Goal: Information Seeking & Learning: Understand process/instructions

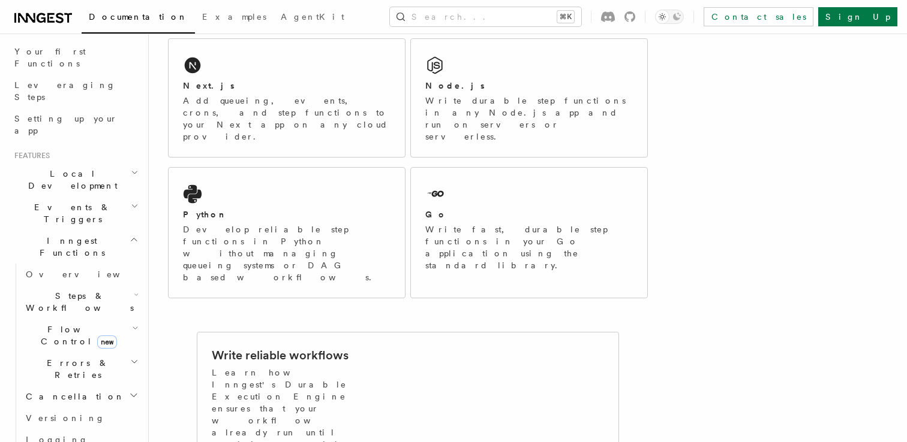
scroll to position [155, 0]
click at [91, 195] on h2 "Events & Triggers" at bounding box center [75, 212] width 131 height 34
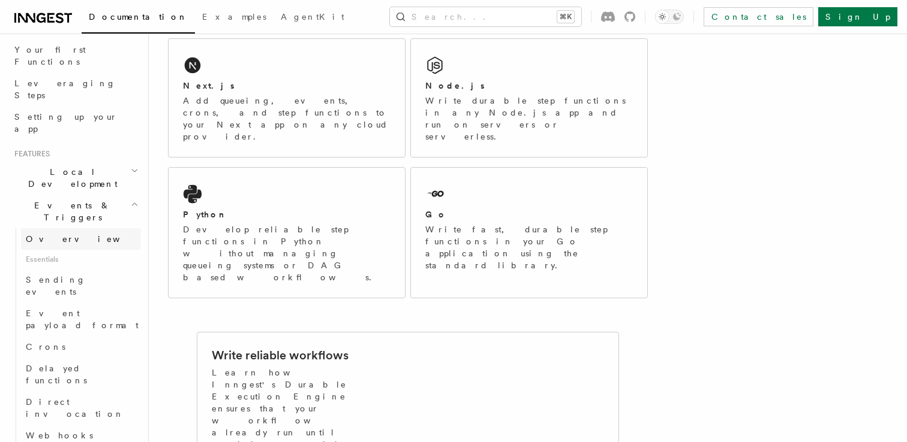
click at [68, 228] on link "Overview" at bounding box center [81, 239] width 120 height 22
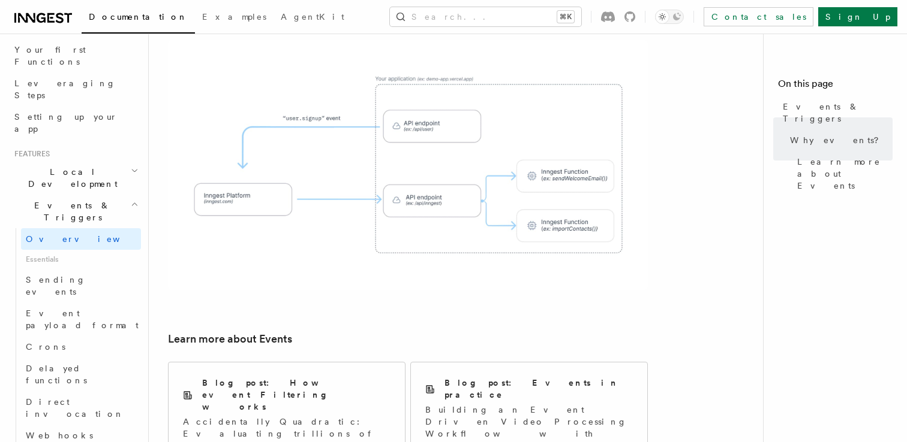
scroll to position [674, 0]
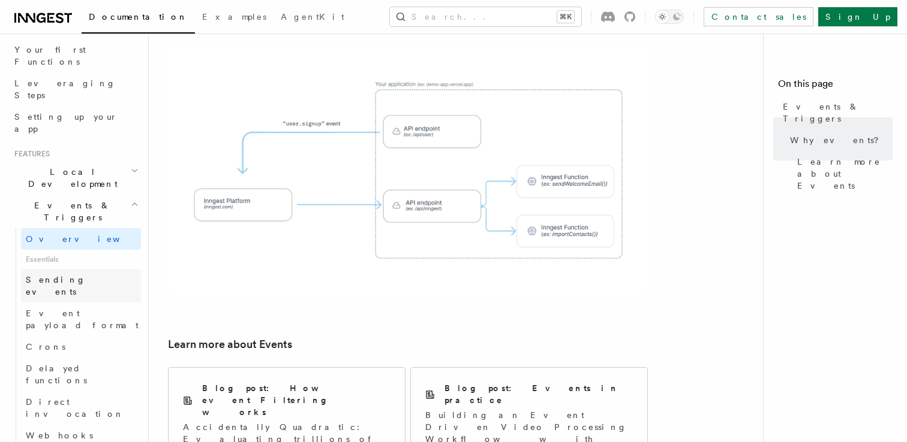
click at [80, 275] on span "Sending events" at bounding box center [56, 286] width 60 height 22
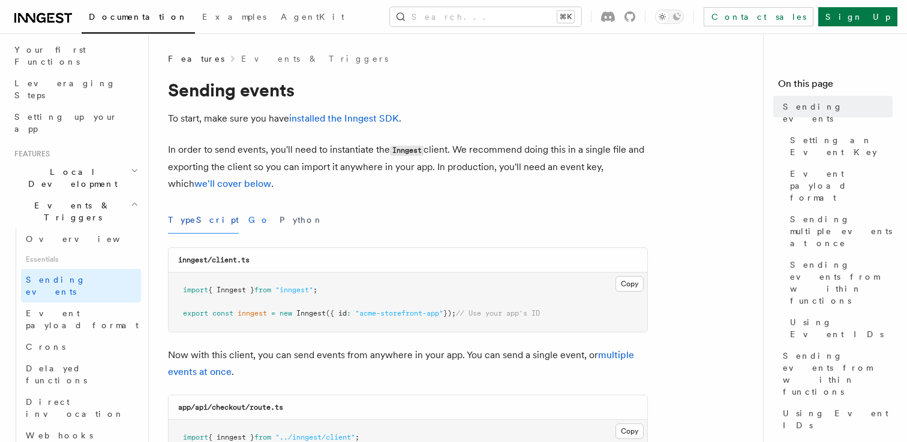
click at [248, 224] on button "Go" at bounding box center [259, 220] width 22 height 27
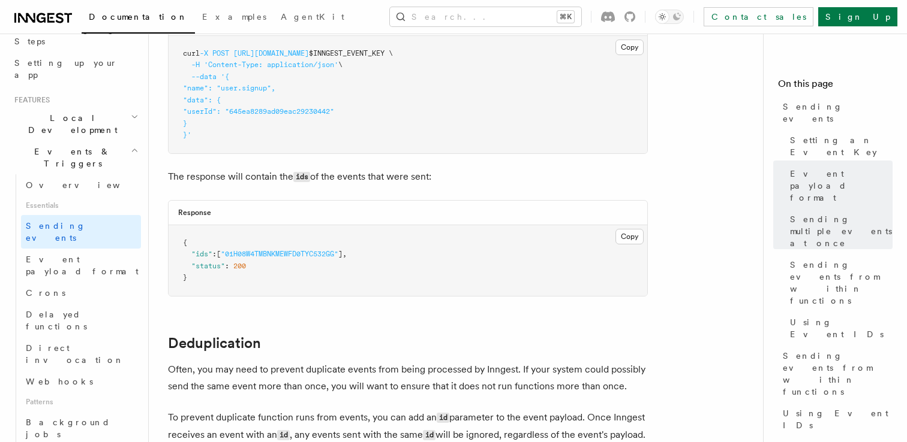
scroll to position [196, 0]
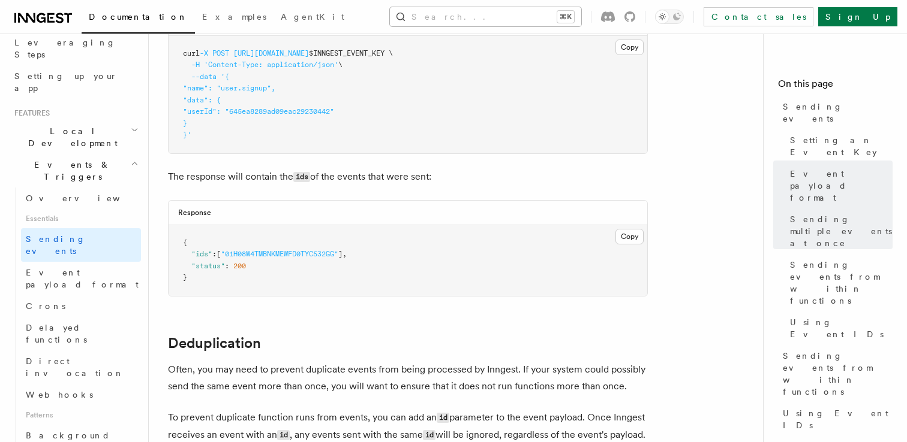
click at [482, 20] on button "Search... ⌘K" at bounding box center [485, 16] width 191 height 19
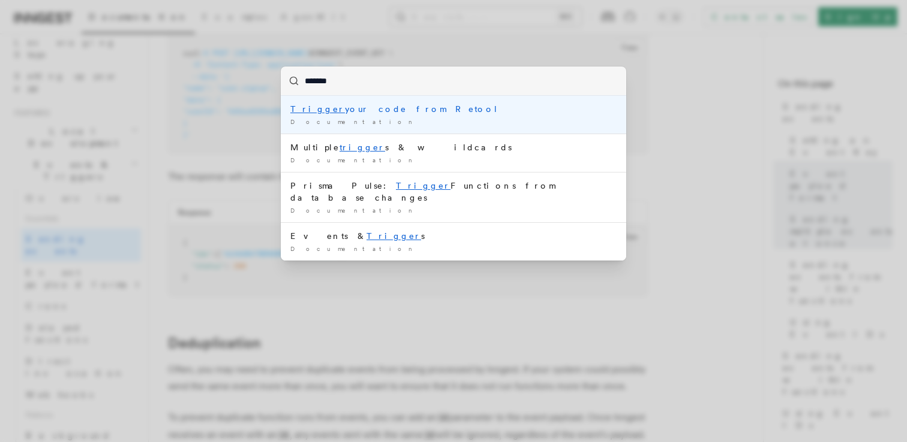
type input "********"
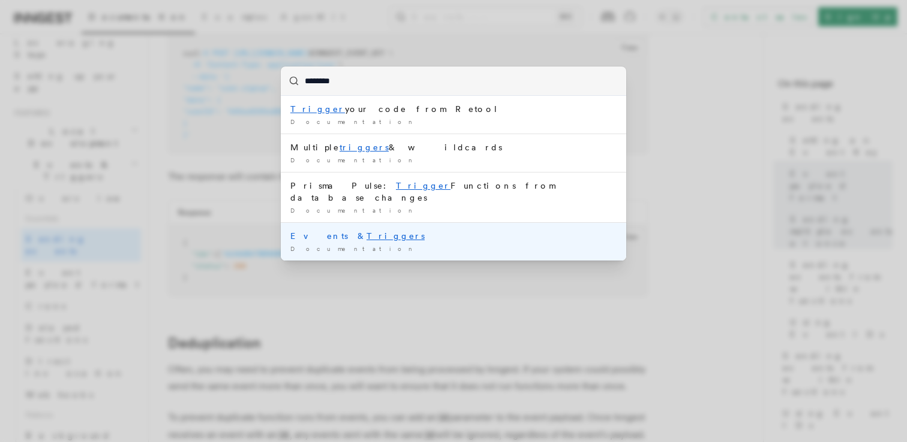
click at [418, 245] on div "Documentation /" at bounding box center [453, 249] width 326 height 9
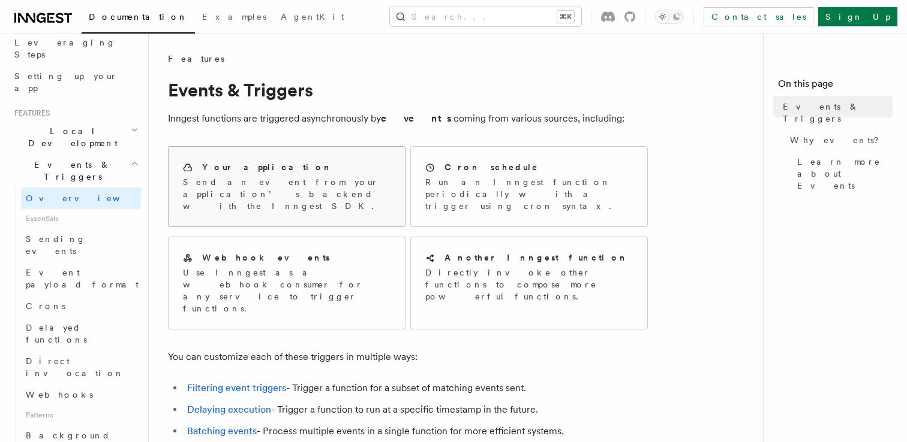
click at [273, 198] on p "Send an event from your application’s backend with the Inngest SDK." at bounding box center [286, 194] width 207 height 36
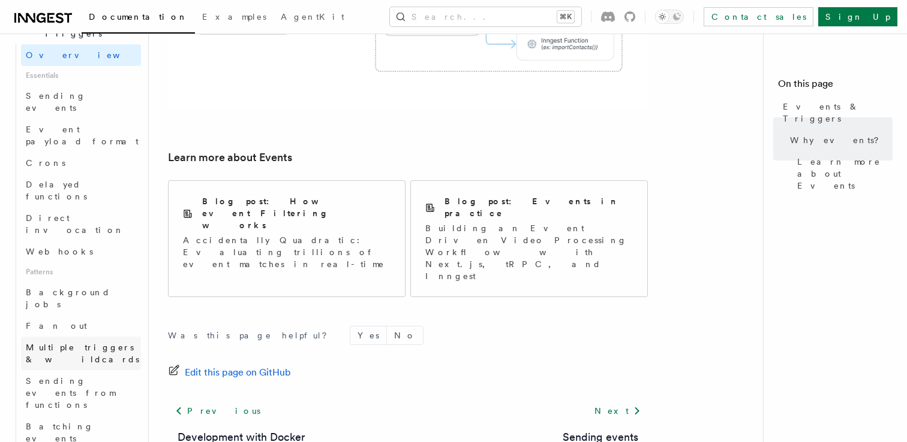
scroll to position [342, 0]
click at [103, 341] on span "Multiple triggers & wildcards" at bounding box center [82, 352] width 113 height 22
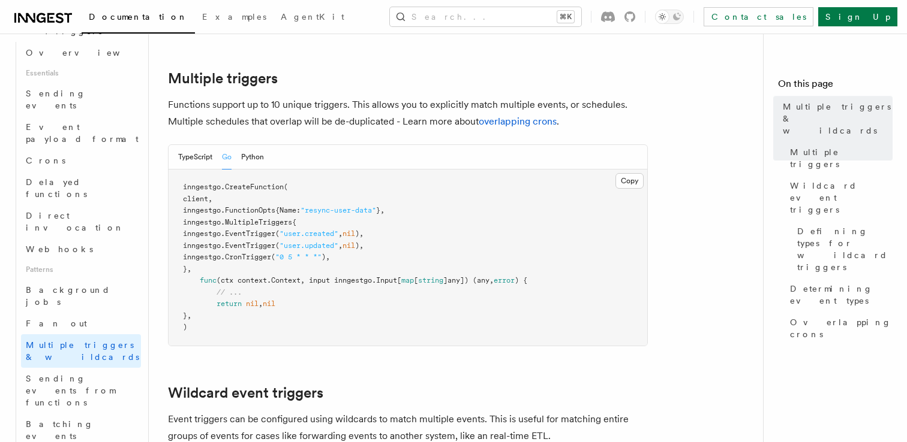
scroll to position [203, 0]
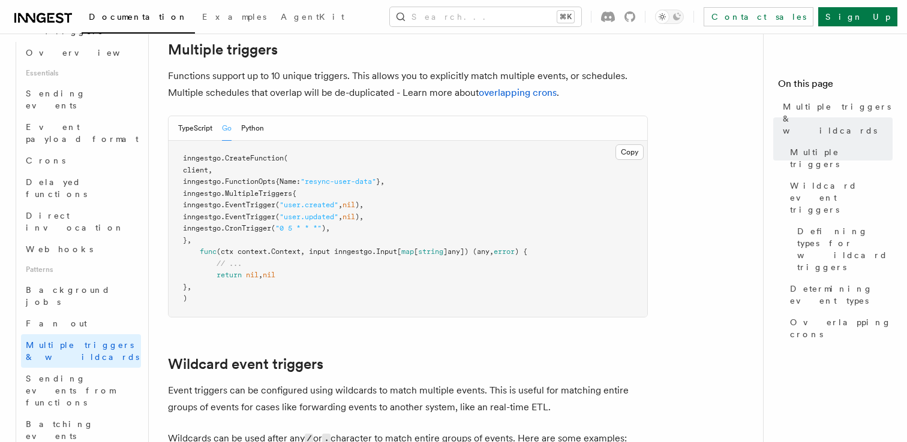
drag, startPoint x: 212, startPoint y: 206, endPoint x: 459, endPoint y: 238, distance: 249.0
click at [459, 238] on pre "inngestgo. CreateFunction ( client, inngestgo.FunctionOpts{Name: "resync-user-d…" at bounding box center [407, 229] width 478 height 176
click at [237, 251] on span "(ctx context.Context, input inngestgo.Input[" at bounding box center [308, 252] width 185 height 8
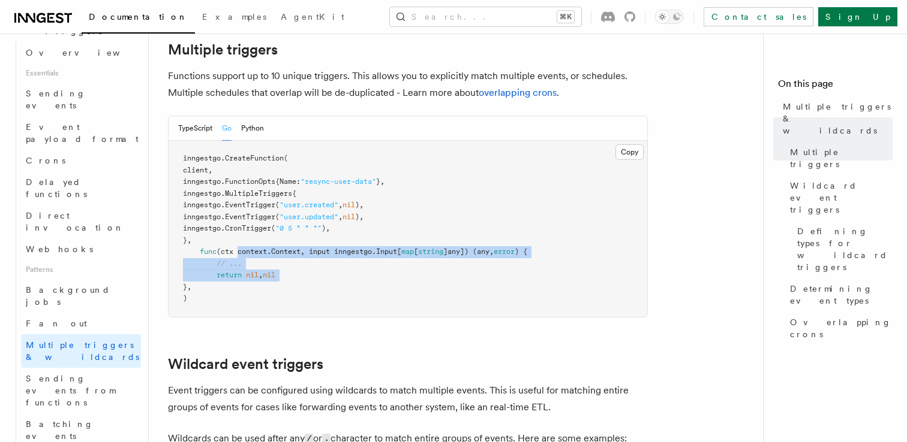
drag, startPoint x: 237, startPoint y: 251, endPoint x: 344, endPoint y: 279, distance: 110.4
click at [344, 279] on pre "inngestgo. CreateFunction ( client, inngestgo.FunctionOpts{Name: "resync-user-d…" at bounding box center [407, 229] width 478 height 176
click at [260, 131] on button "Python" at bounding box center [252, 128] width 23 height 25
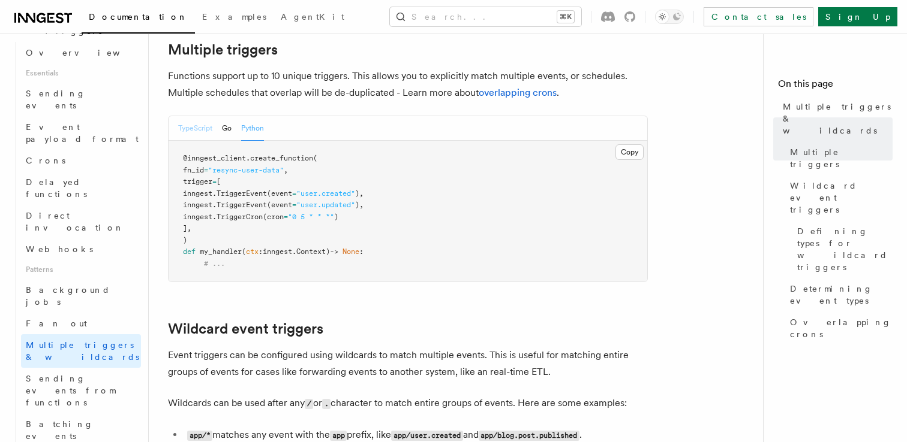
click at [194, 129] on button "TypeScript" at bounding box center [195, 128] width 34 height 25
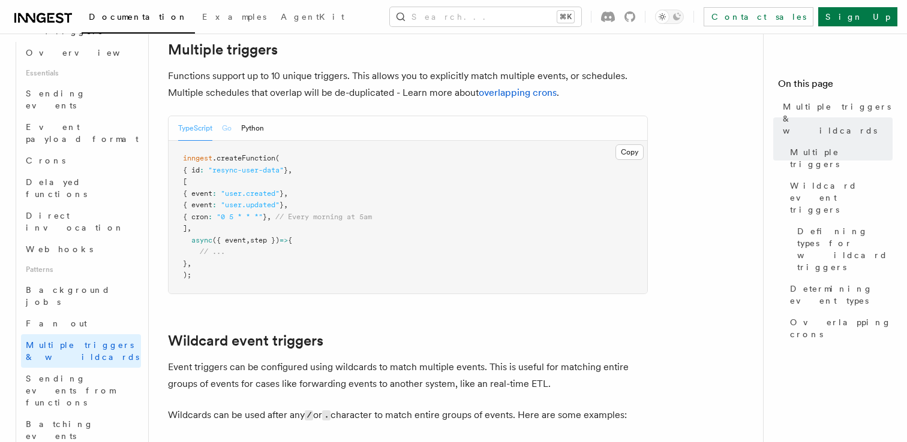
click at [224, 127] on button "Go" at bounding box center [227, 128] width 10 height 25
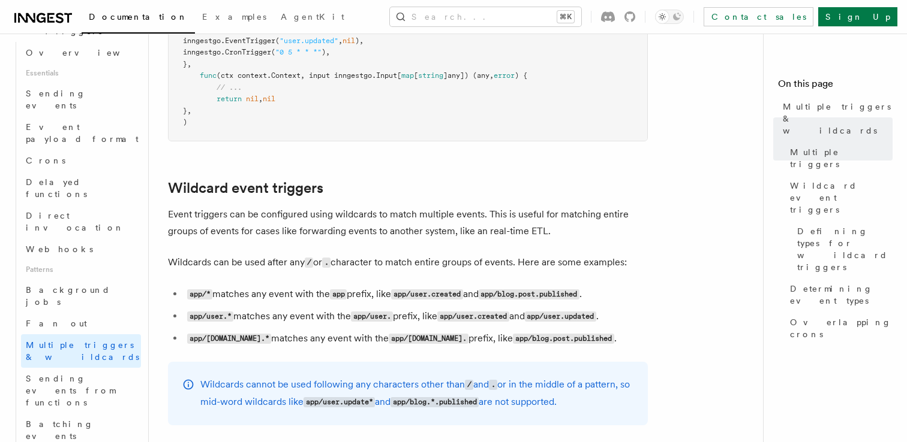
scroll to position [391, 0]
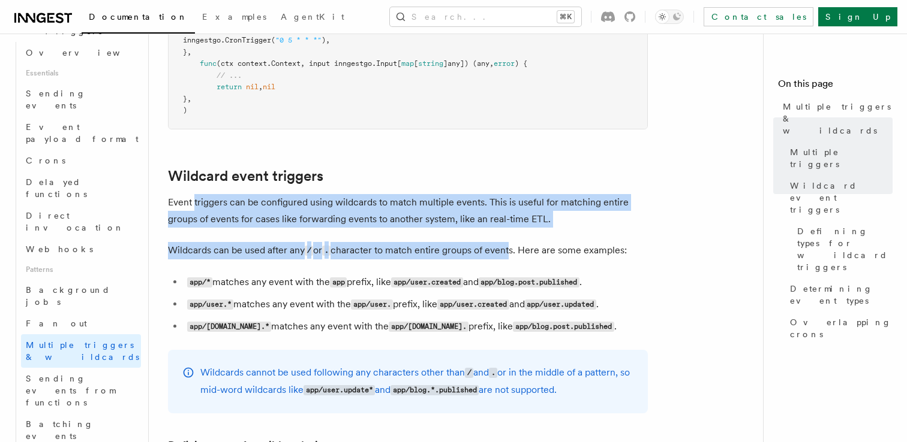
drag, startPoint x: 192, startPoint y: 198, endPoint x: 510, endPoint y: 244, distance: 321.1
click at [510, 244] on p "Wildcards can be used after any / or . character to match entire groups of even…" at bounding box center [408, 250] width 480 height 17
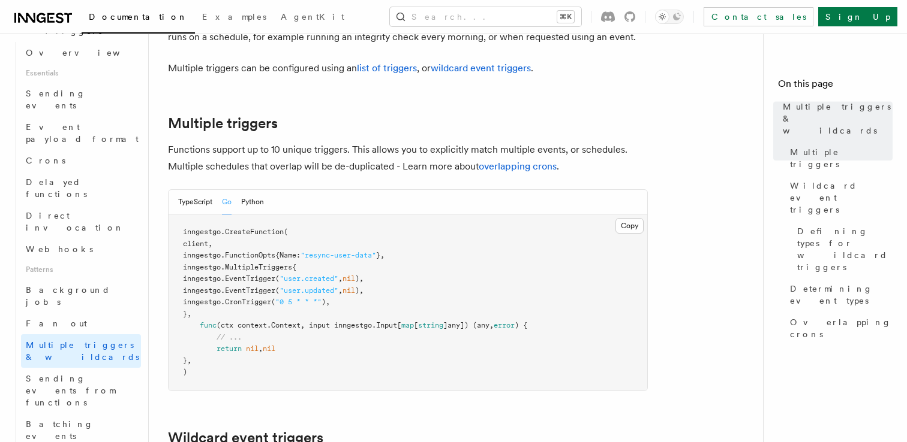
scroll to position [125, 0]
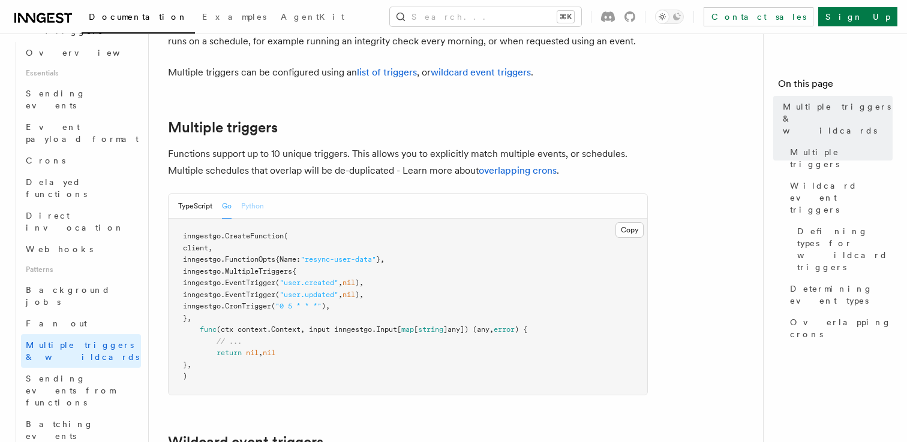
click at [259, 209] on button "Python" at bounding box center [252, 206] width 23 height 25
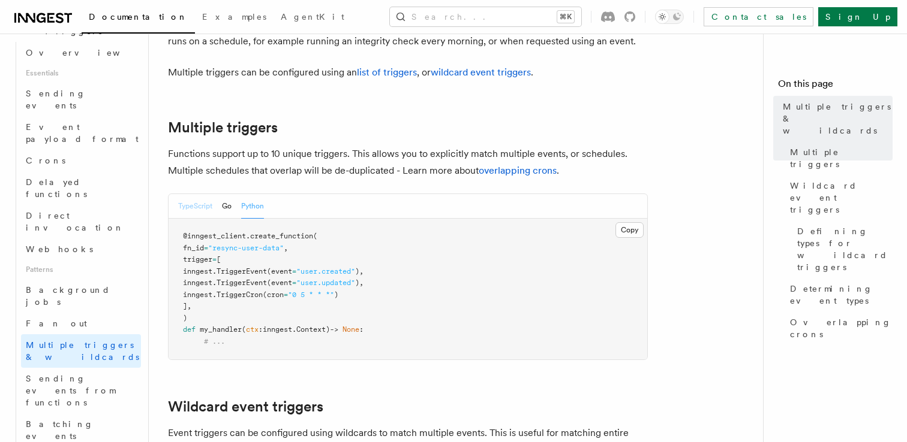
click at [179, 213] on button "TypeScript" at bounding box center [195, 206] width 34 height 25
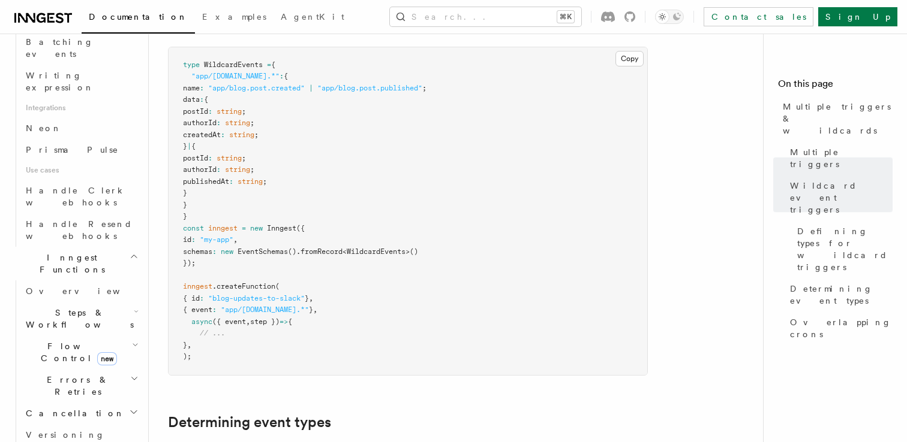
scroll to position [816, 0]
drag, startPoint x: 205, startPoint y: 309, endPoint x: 400, endPoint y: 311, distance: 195.5
click at [400, 311] on pre "type WildcardEvents = { "app/[DOMAIN_NAME].*" : { name : "app/blog.post.created…" at bounding box center [407, 212] width 478 height 328
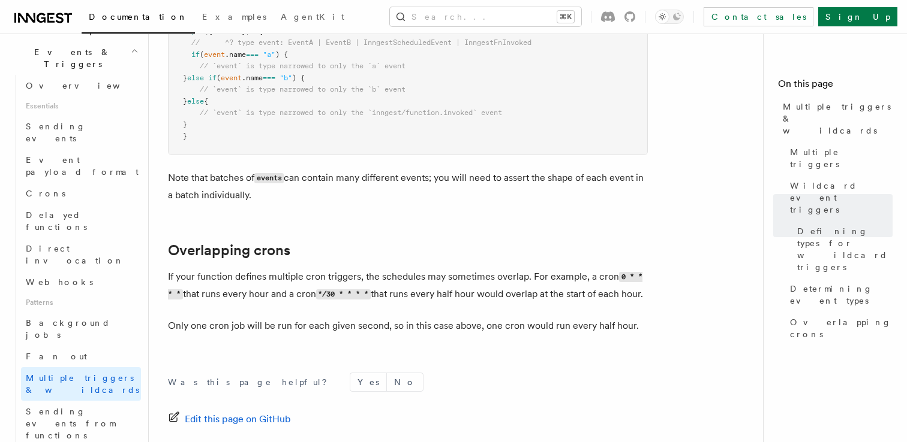
scroll to position [308, 0]
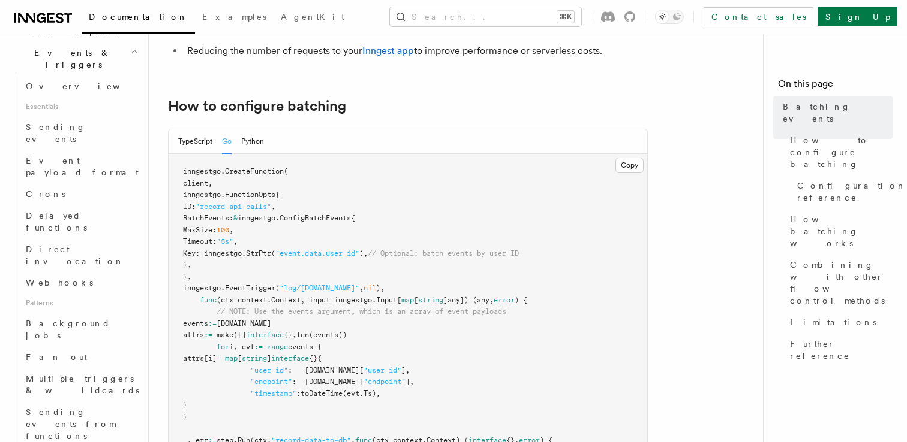
scroll to position [192, 0]
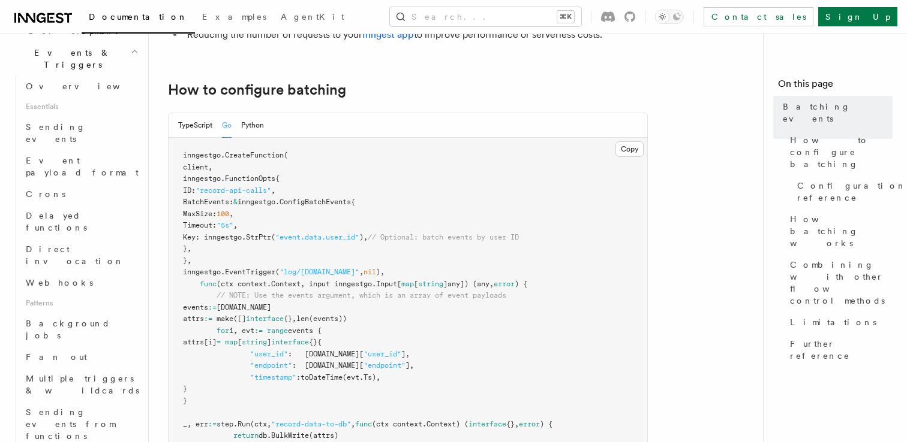
click at [233, 201] on span "BatchEvents:" at bounding box center [208, 202] width 50 height 8
click at [355, 203] on span "inngestgo.ConfigBatchEvents{" at bounding box center [296, 202] width 118 height 8
drag, startPoint x: 228, startPoint y: 239, endPoint x: 555, endPoint y: 243, distance: 326.2
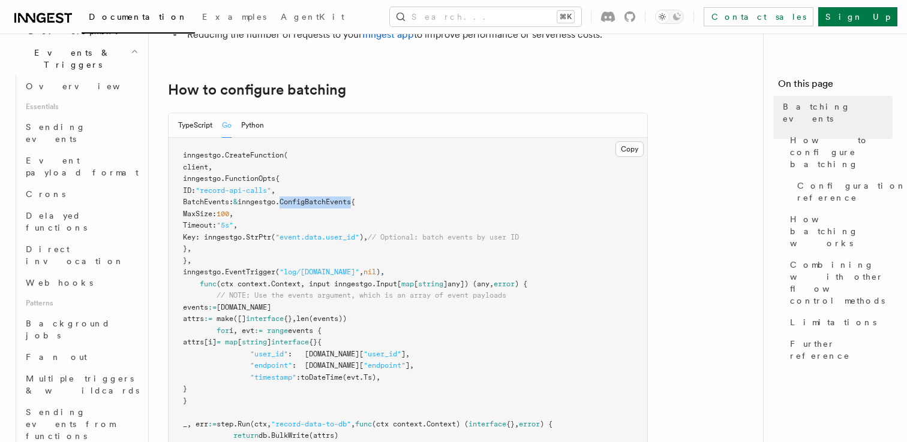
click at [555, 243] on pre "inngestgo. CreateFunction ( client, inngestgo.FunctionOpts{ ID: "record-api-cal…" at bounding box center [407, 360] width 478 height 445
click at [519, 236] on span "// Optional: batch events by user ID" at bounding box center [443, 237] width 151 height 8
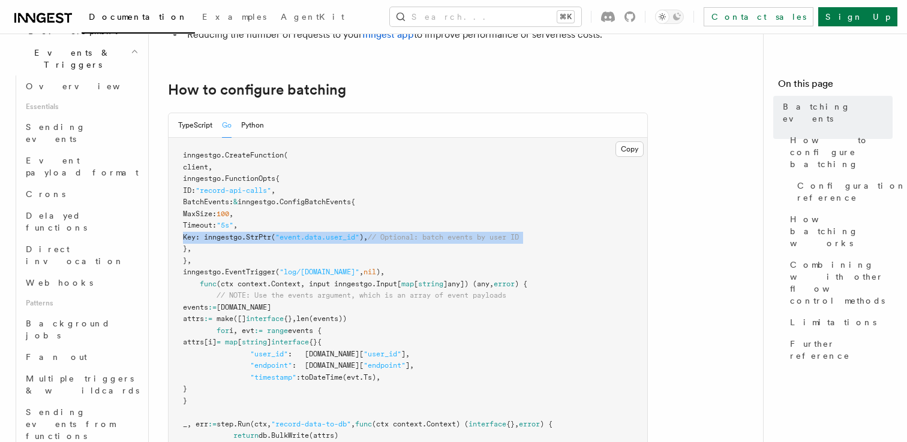
click at [519, 236] on span "// Optional: batch events by user ID" at bounding box center [443, 237] width 151 height 8
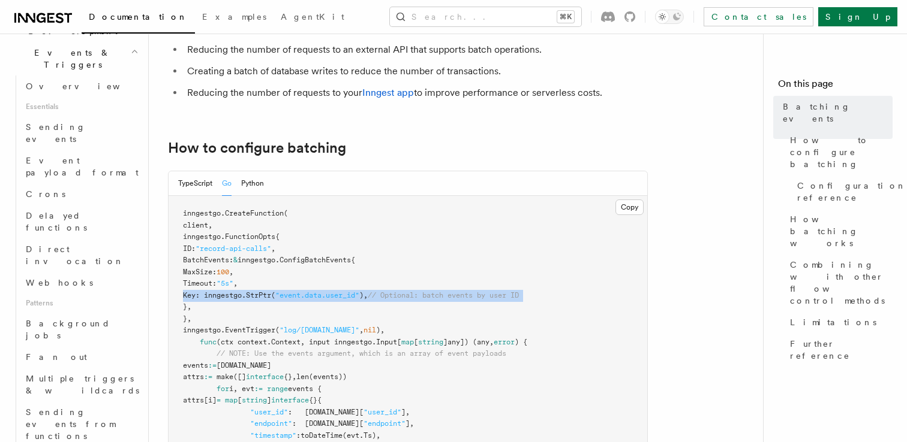
scroll to position [85, 0]
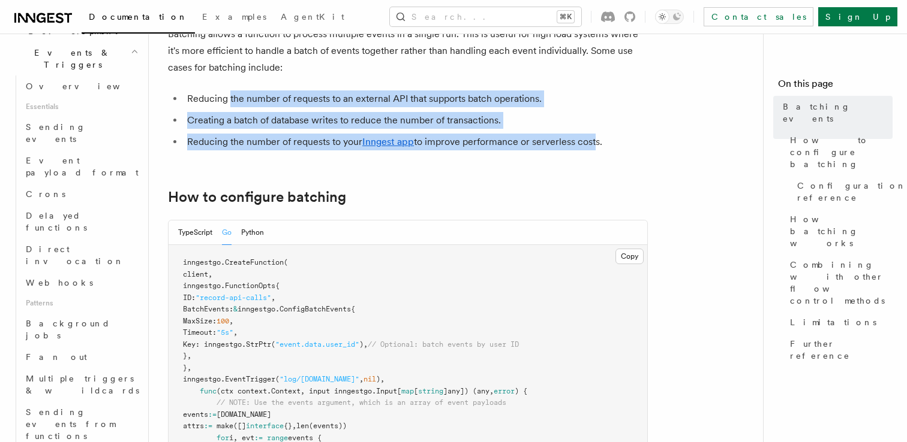
drag, startPoint x: 229, startPoint y: 98, endPoint x: 592, endPoint y: 149, distance: 366.3
click at [592, 149] on ul "Reducing the number of requests to an external API that supports batch operatio…" at bounding box center [408, 121] width 480 height 60
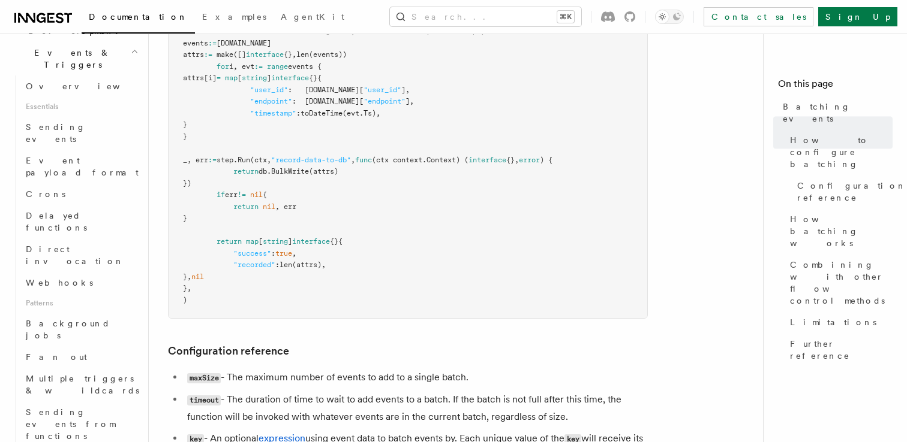
scroll to position [560, 0]
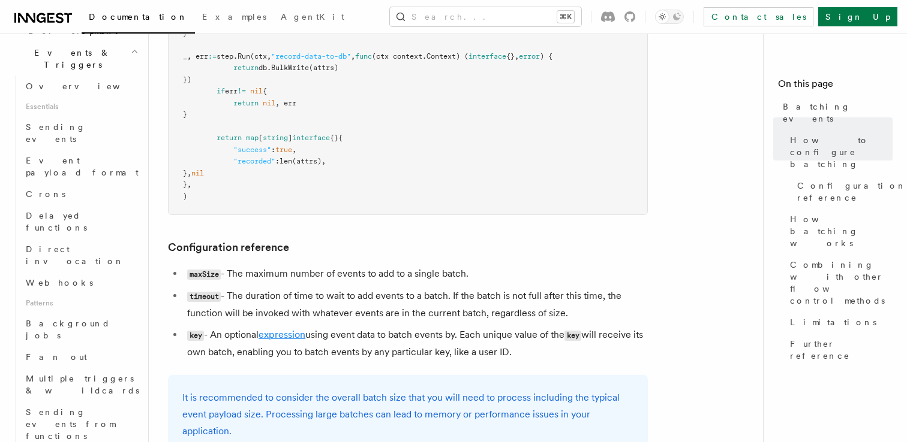
click at [290, 338] on link "expression" at bounding box center [281, 334] width 47 height 11
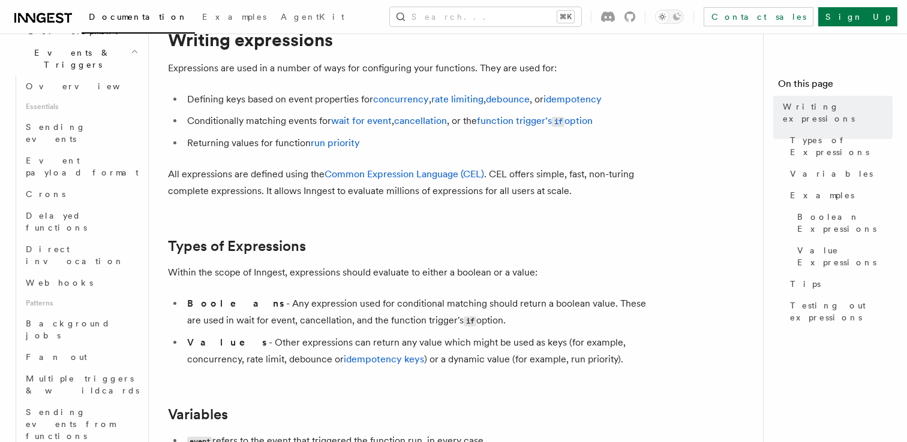
scroll to position [71, 0]
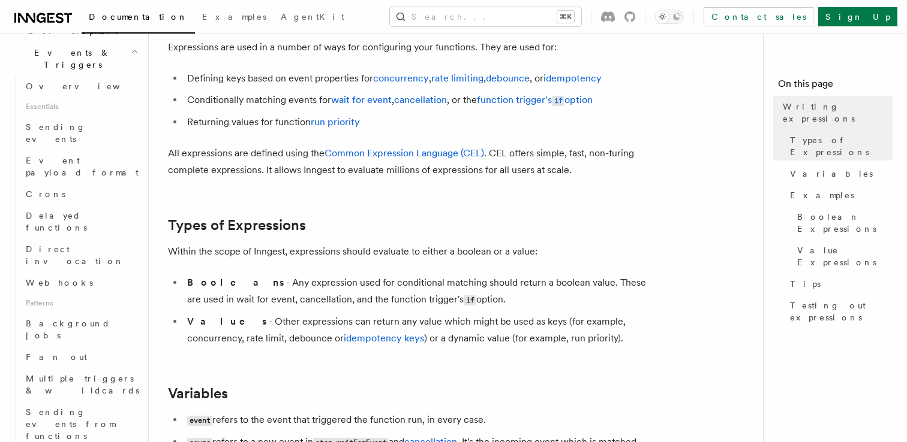
drag, startPoint x: 237, startPoint y: 285, endPoint x: 482, endPoint y: 302, distance: 245.2
click at [482, 302] on li "Booleans - Any expression used for conditional matching should return a boolean…" at bounding box center [415, 292] width 464 height 34
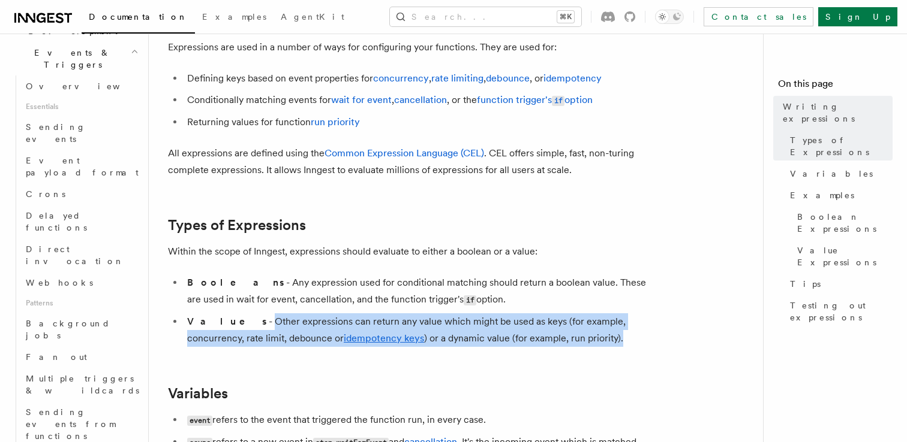
drag, startPoint x: 221, startPoint y: 319, endPoint x: 541, endPoint y: 345, distance: 320.6
click at [541, 345] on li "Values - Other expressions can return any value which might be used as keys (fo…" at bounding box center [415, 331] width 464 height 34
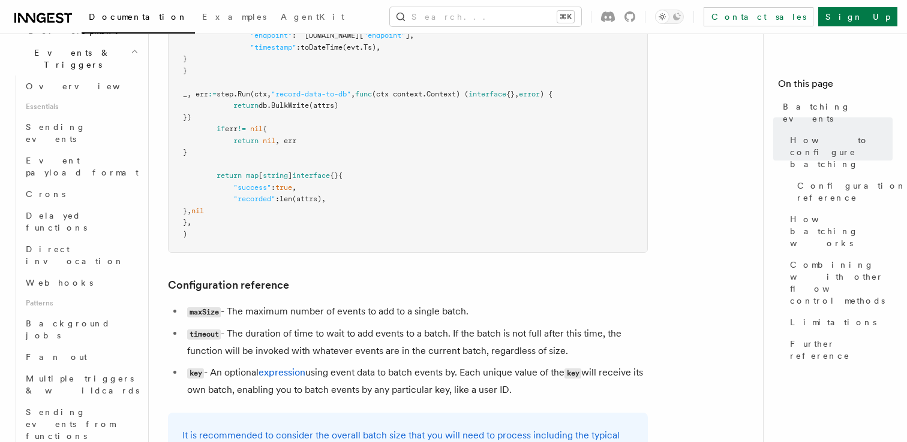
scroll to position [521, 0]
click at [83, 374] on span "Multiple triggers & wildcards" at bounding box center [82, 385] width 113 height 22
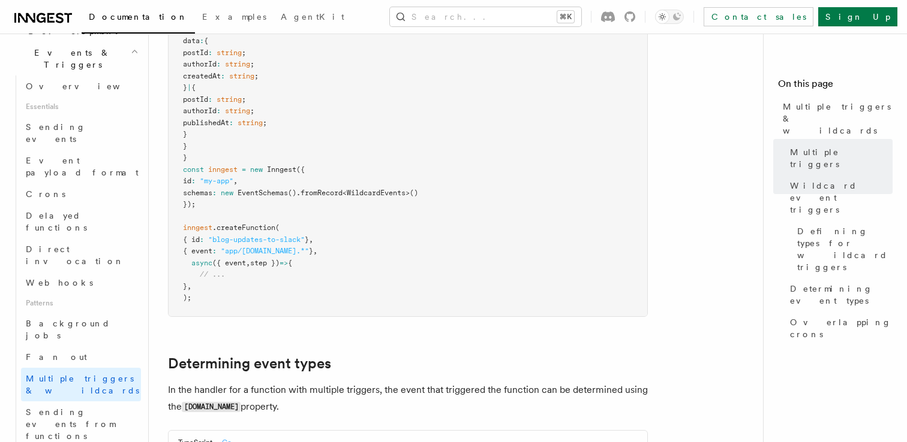
scroll to position [1073, 0]
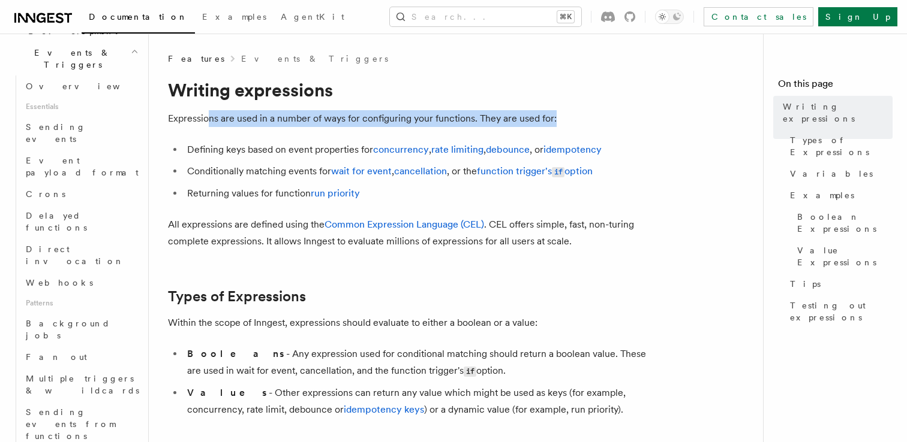
drag, startPoint x: 207, startPoint y: 116, endPoint x: 648, endPoint y: 116, distance: 440.7
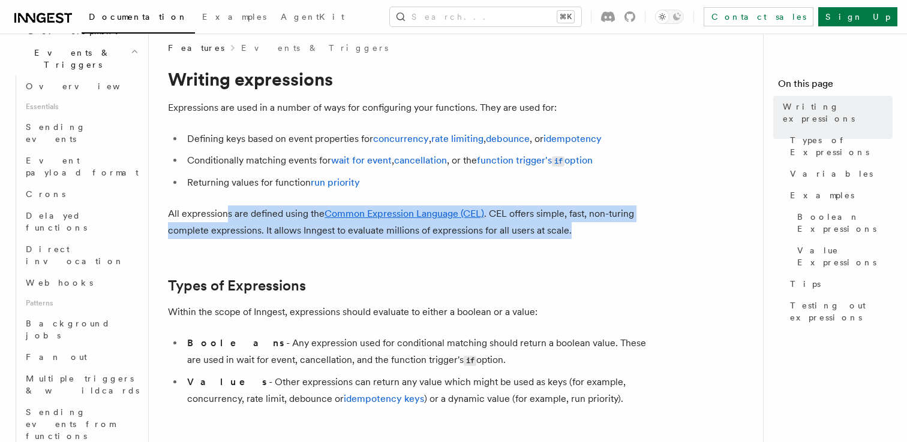
drag, startPoint x: 228, startPoint y: 219, endPoint x: 611, endPoint y: 238, distance: 383.0
click at [611, 238] on p "All expressions are defined using the Common Expression Language (CEL) . CEL of…" at bounding box center [408, 223] width 480 height 34
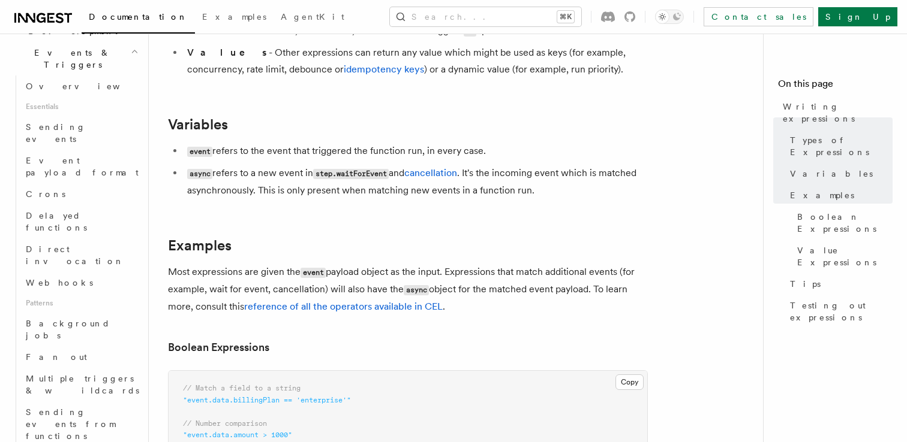
scroll to position [344, 0]
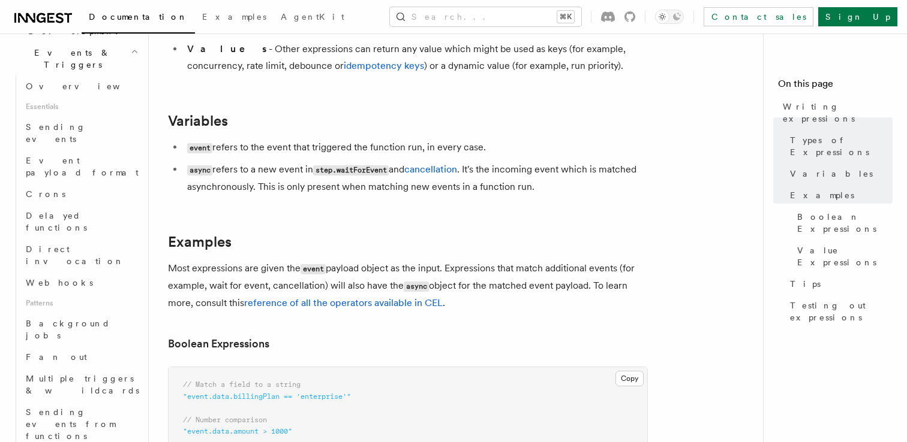
drag, startPoint x: 243, startPoint y: 144, endPoint x: 519, endPoint y: 151, distance: 276.5
click at [519, 151] on li "event refers to the event that triggered the function run, in every case." at bounding box center [415, 147] width 464 height 17
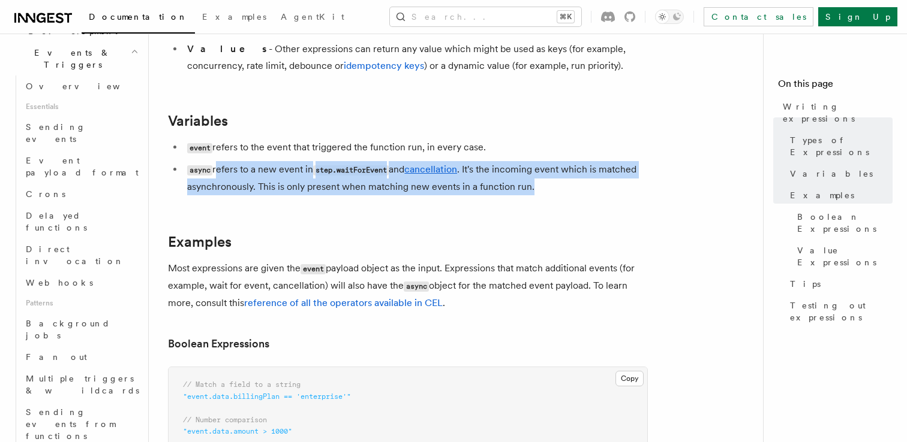
drag, startPoint x: 215, startPoint y: 170, endPoint x: 591, endPoint y: 191, distance: 377.1
click at [591, 191] on li "async refers to a new event in step.waitForEvent and cancellation . It's the in…" at bounding box center [415, 178] width 464 height 34
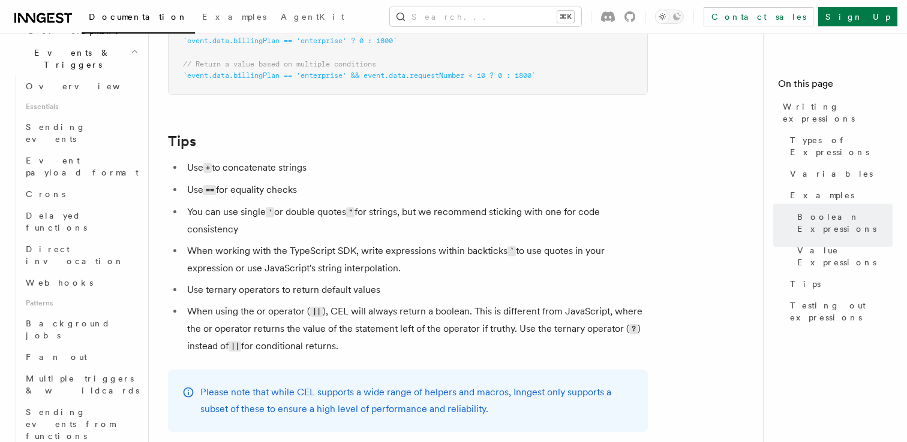
scroll to position [1128, 0]
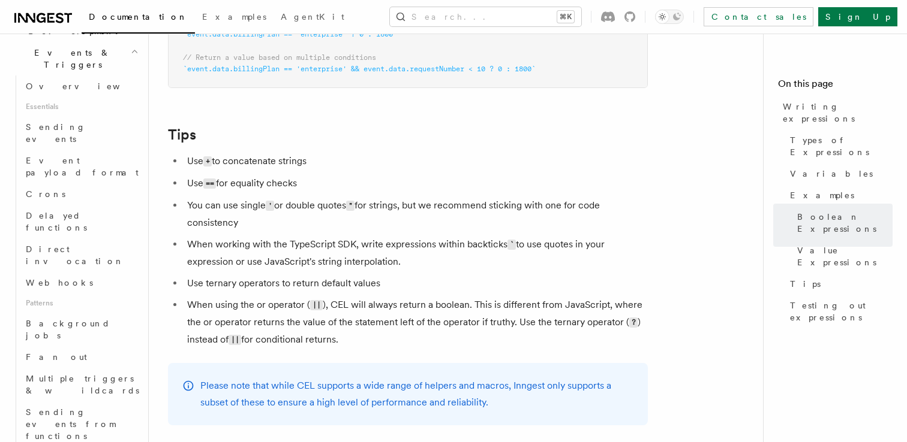
drag, startPoint x: 194, startPoint y: 185, endPoint x: 374, endPoint y: 184, distance: 180.5
click at [374, 185] on li "Use == for equality checks" at bounding box center [415, 183] width 464 height 17
click at [374, 184] on li "Use == for equality checks" at bounding box center [415, 183] width 464 height 17
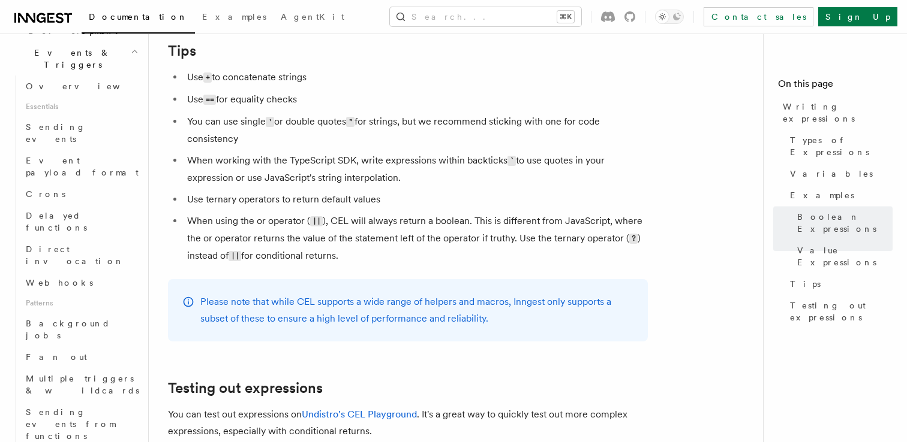
scroll to position [1214, 0]
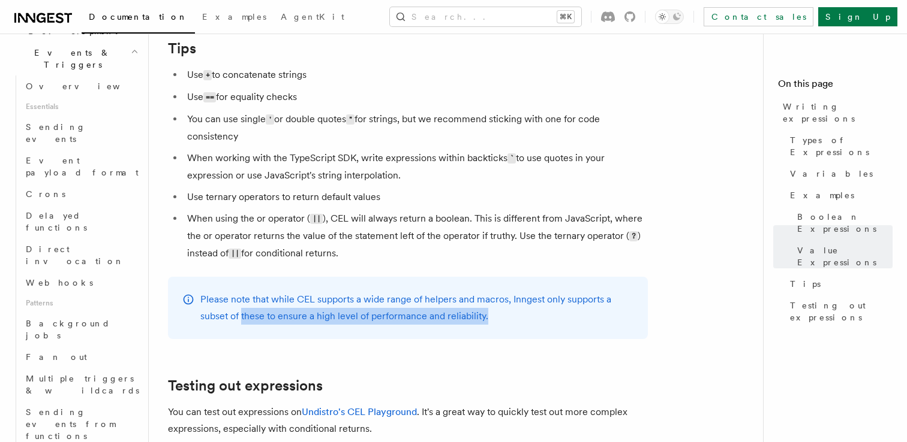
drag, startPoint x: 240, startPoint y: 322, endPoint x: 537, endPoint y: 323, distance: 296.8
click at [537, 323] on p "Please note that while CEL supports a wide range of helpers and macros, Inngest…" at bounding box center [416, 308] width 433 height 34
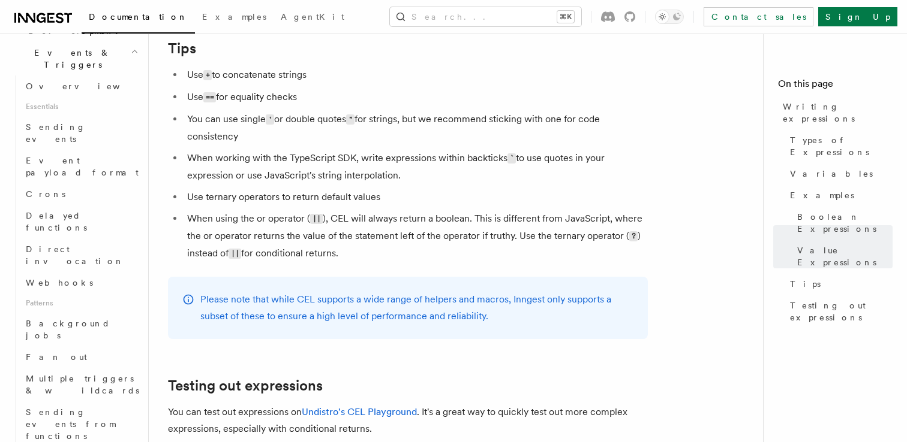
click at [537, 323] on p "Please note that while CEL supports a wide range of helpers and macros, Inngest…" at bounding box center [416, 308] width 433 height 34
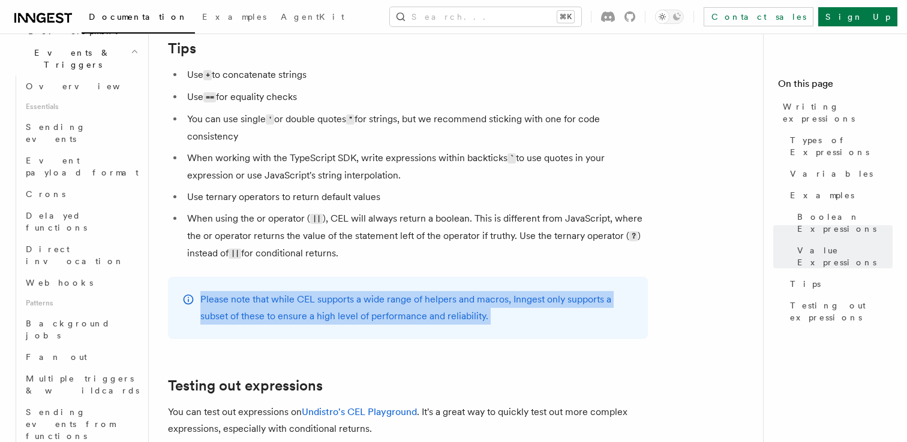
click at [537, 323] on p "Please note that while CEL supports a wide range of helpers and macros, Inngest…" at bounding box center [416, 308] width 433 height 34
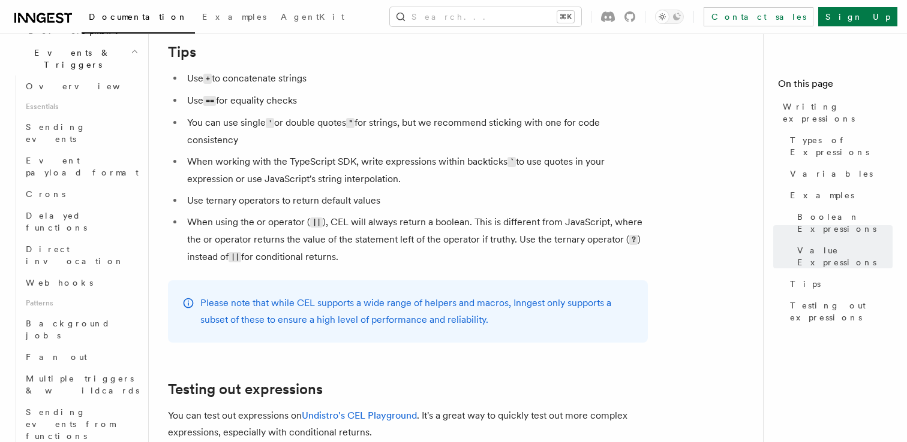
click at [464, 232] on li "When using the or operator ( || ), CEL will always return a boolean. This is di…" at bounding box center [415, 240] width 464 height 52
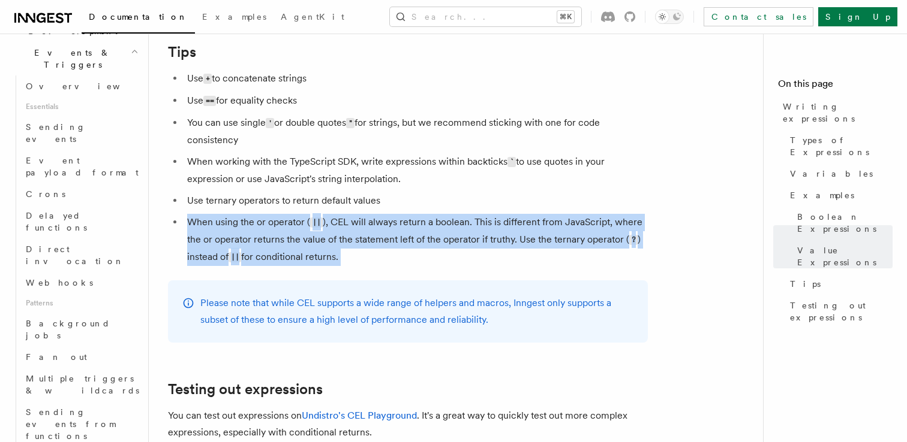
click at [464, 232] on li "When using the or operator ( || ), CEL will always return a boolean. This is di…" at bounding box center [415, 240] width 464 height 52
click at [484, 264] on li "When using the or operator ( || ), CEL will always return a boolean. This is di…" at bounding box center [415, 240] width 464 height 52
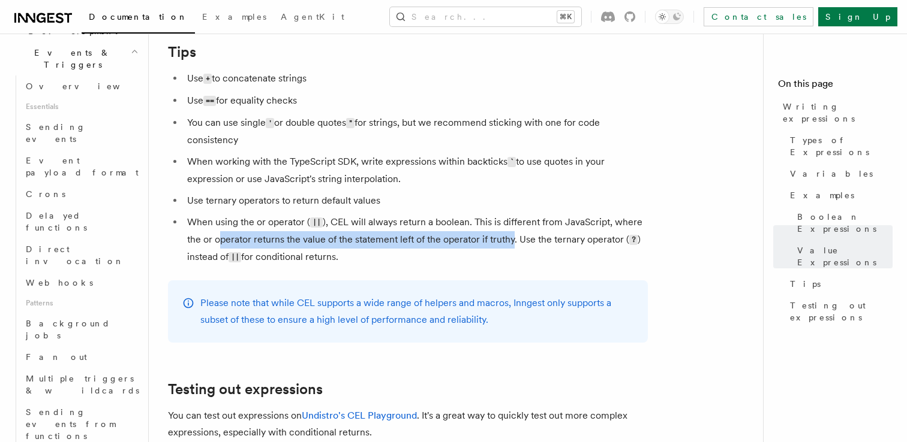
drag, startPoint x: 222, startPoint y: 240, endPoint x: 511, endPoint y: 244, distance: 289.0
click at [511, 244] on li "When using the or operator ( || ), CEL will always return a boolean. This is di…" at bounding box center [415, 240] width 464 height 52
click at [511, 243] on li "When using the or operator ( || ), CEL will always return a boolean. This is di…" at bounding box center [415, 240] width 464 height 52
drag, startPoint x: 511, startPoint y: 243, endPoint x: 522, endPoint y: 260, distance: 19.8
click at [522, 260] on li "When using the or operator ( || ), CEL will always return a boolean. This is di…" at bounding box center [415, 240] width 464 height 52
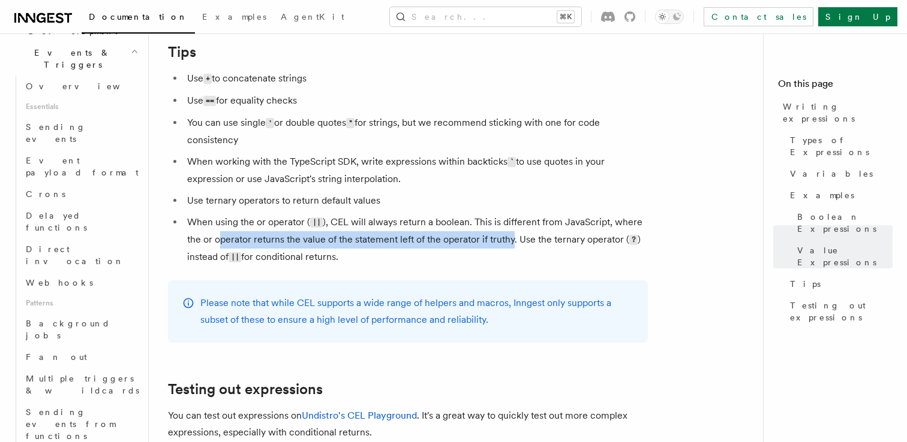
click at [522, 260] on li "When using the or operator ( || ), CEL will always return a boolean. This is di…" at bounding box center [415, 240] width 464 height 52
drag, startPoint x: 307, startPoint y: 165, endPoint x: 438, endPoint y: 186, distance: 132.3
click at [438, 186] on li "When working with the TypeScript SDK, write expressions within backticks ` to u…" at bounding box center [415, 170] width 464 height 34
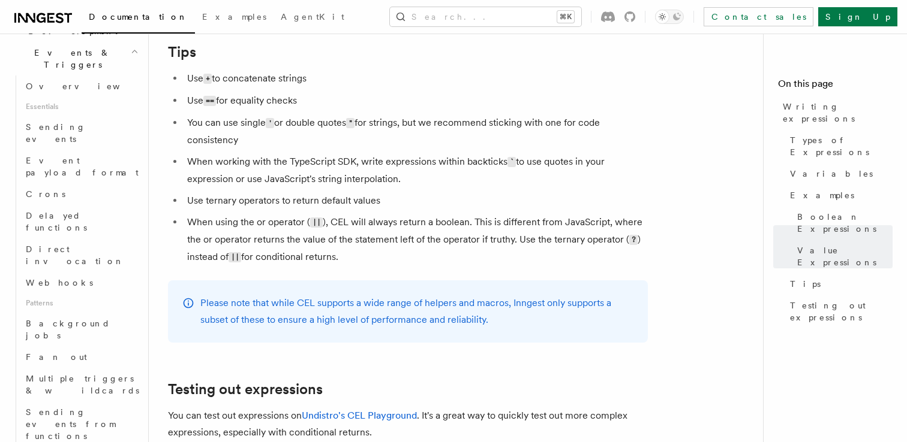
click at [242, 199] on li "Use ternary operators to return default values" at bounding box center [415, 200] width 464 height 17
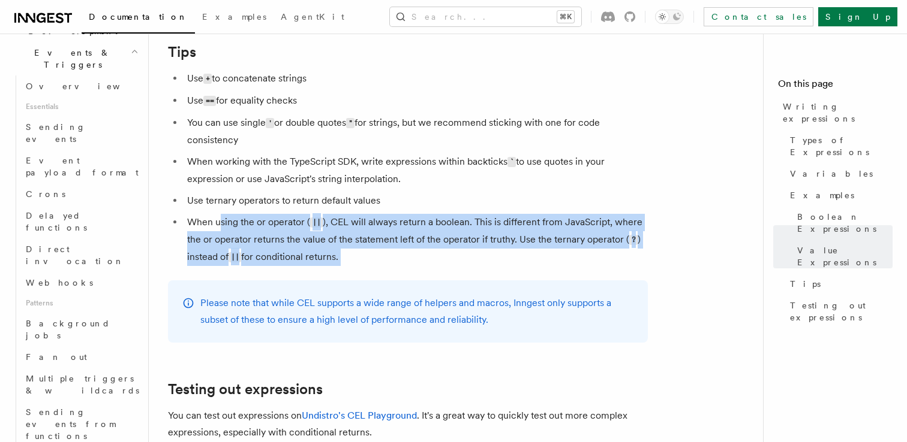
drag, startPoint x: 221, startPoint y: 230, endPoint x: 409, endPoint y: 285, distance: 196.9
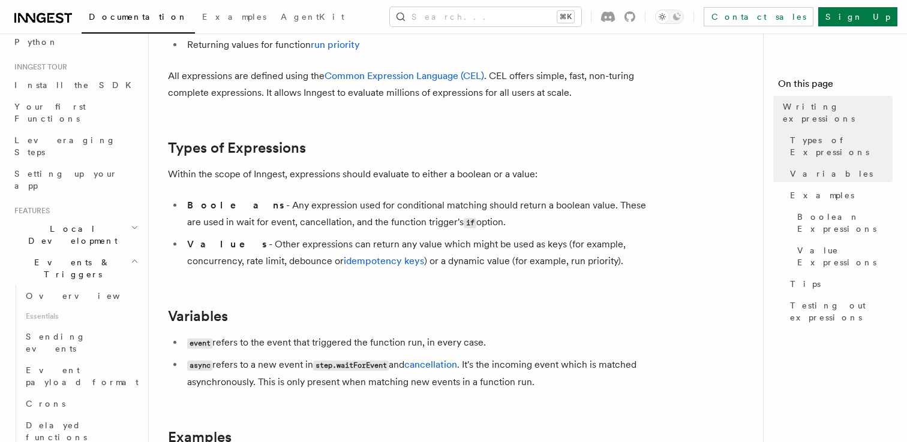
scroll to position [0, 0]
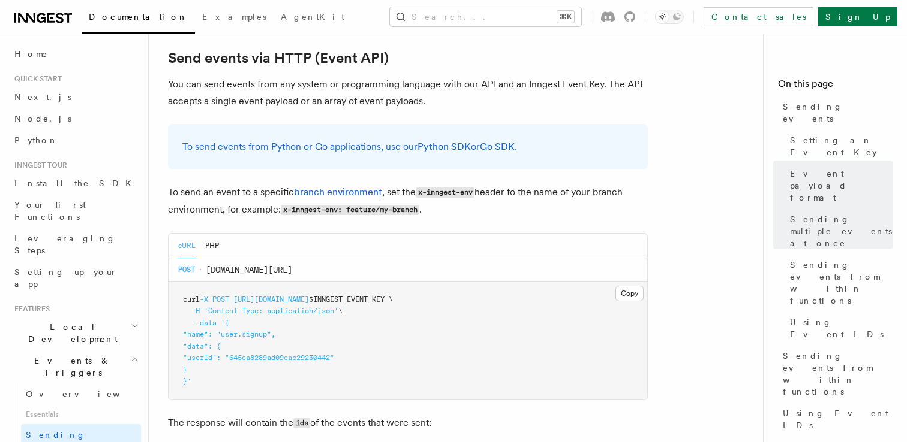
scroll to position [1957, 0]
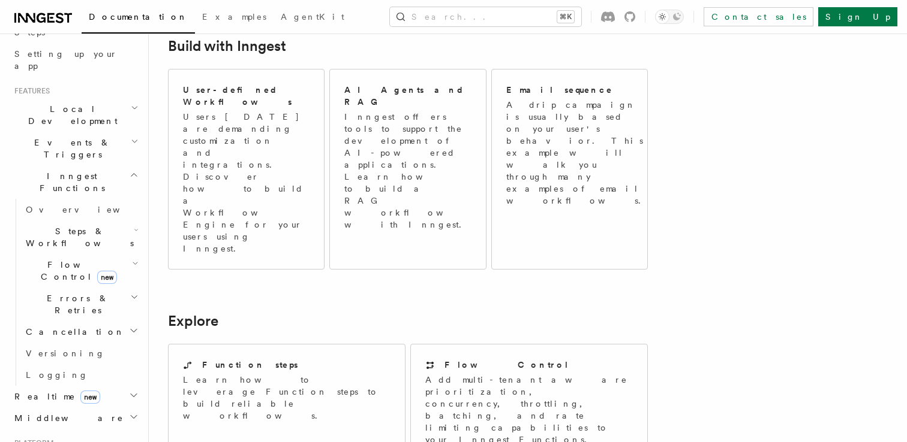
scroll to position [219, 0]
click at [65, 131] on h2 "Events & Triggers" at bounding box center [75, 148] width 131 height 34
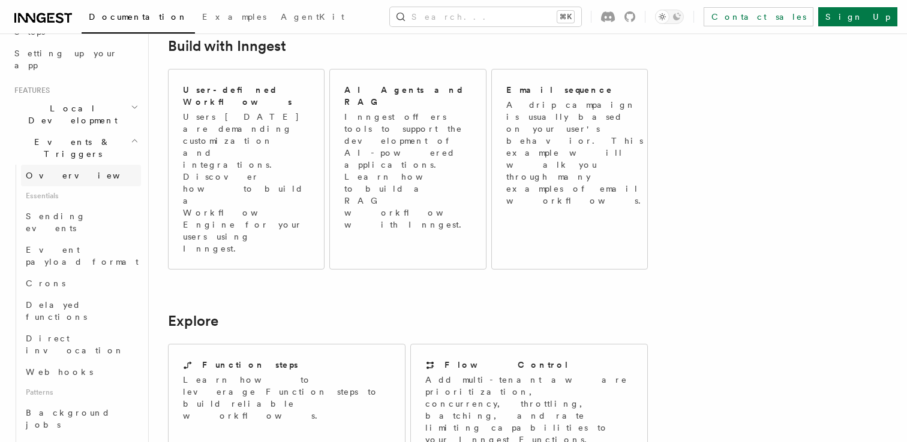
click at [59, 171] on span "Overview" at bounding box center [88, 176] width 124 height 10
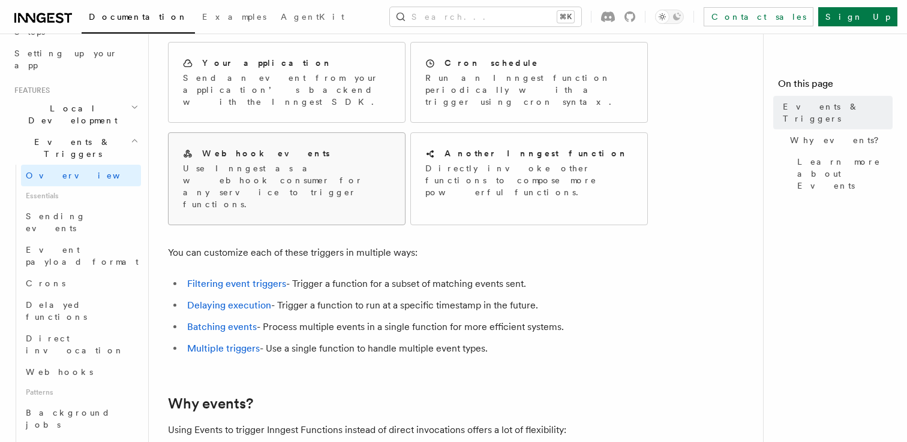
scroll to position [122, 0]
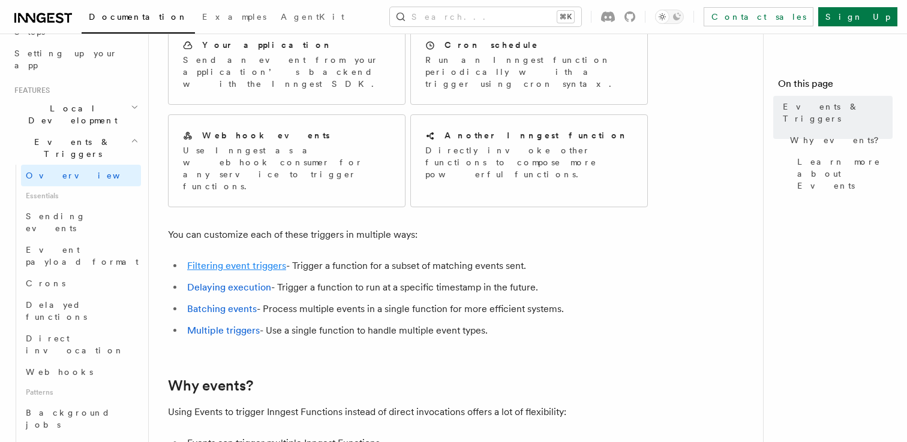
click at [263, 260] on link "Filtering event triggers" at bounding box center [236, 265] width 99 height 11
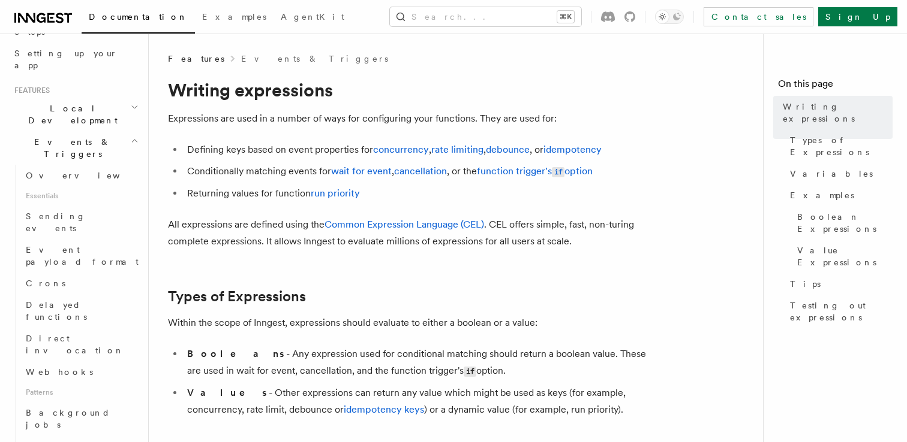
scroll to position [122, 0]
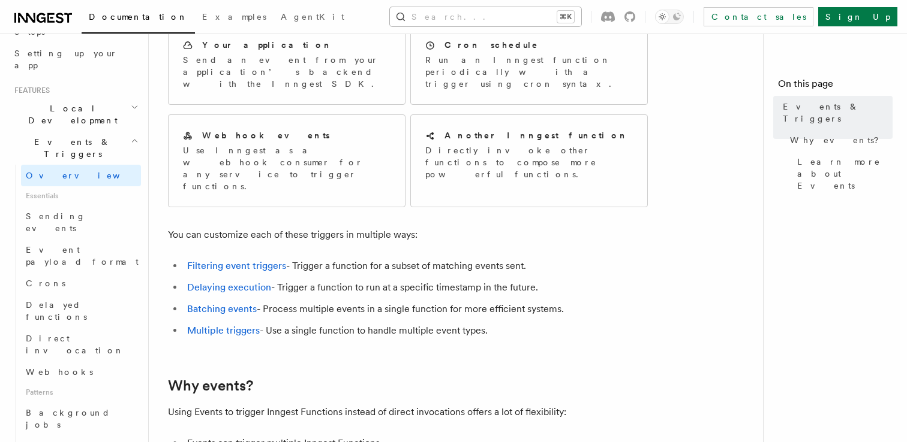
click at [502, 16] on button "Search... ⌘K" at bounding box center [485, 16] width 191 height 19
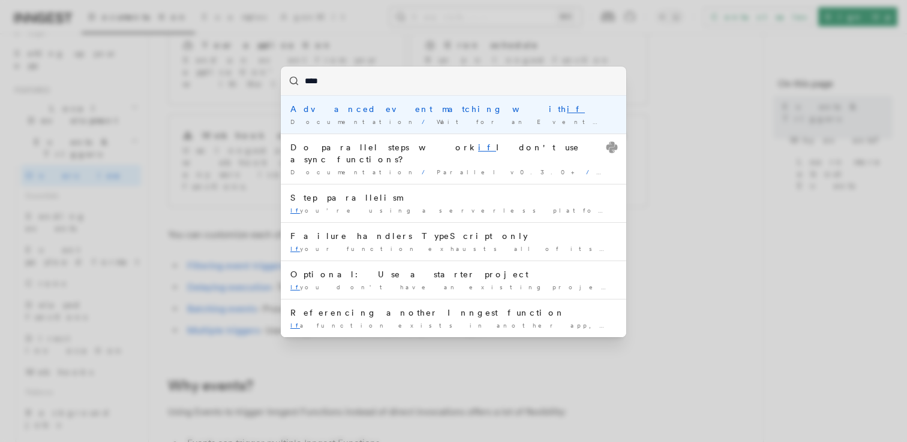
type input "*****"
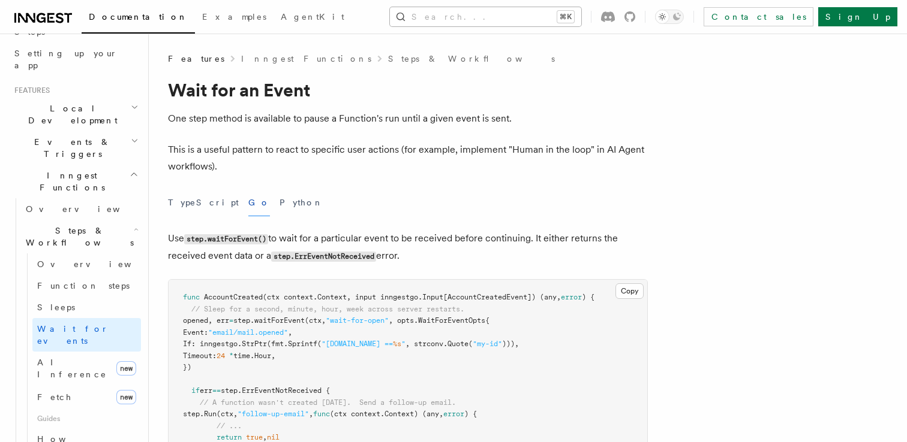
click at [502, 26] on button "Search... ⌘K" at bounding box center [485, 16] width 191 height 19
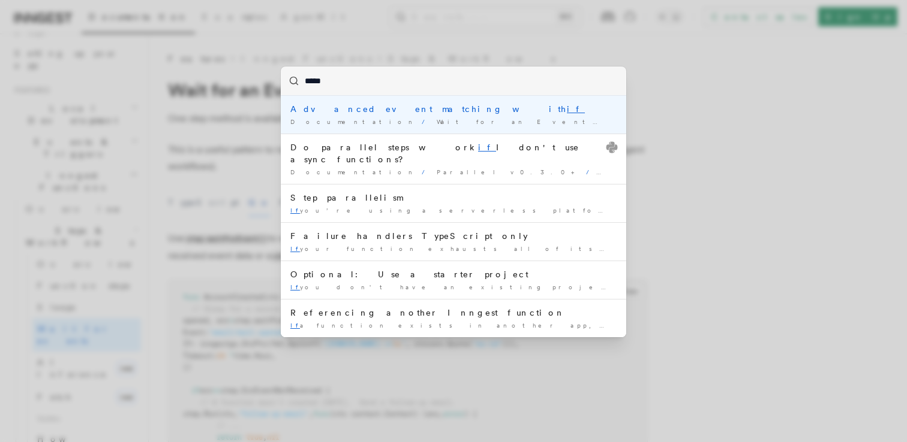
type input "******"
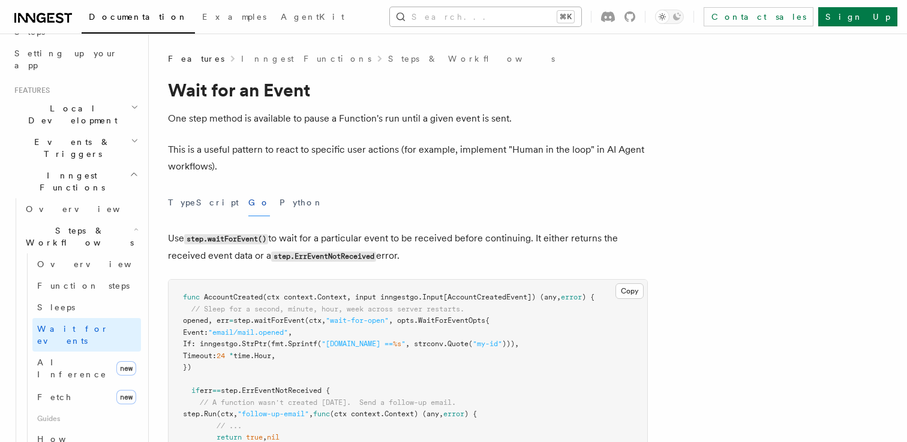
click at [516, 21] on button "Search... ⌘K" at bounding box center [485, 16] width 191 height 19
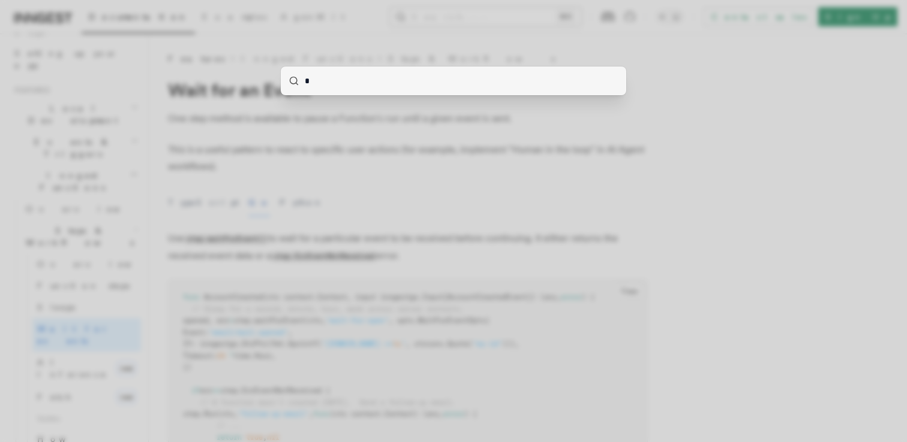
type input "**"
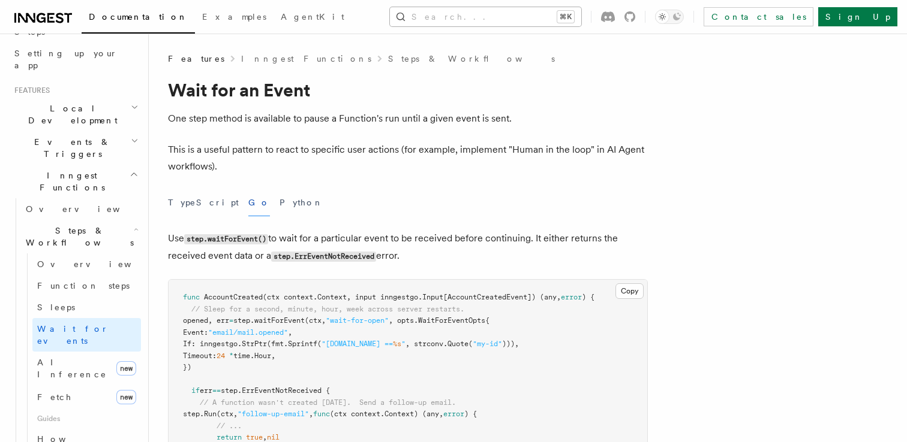
click at [505, 20] on button "Search... ⌘K" at bounding box center [485, 16] width 191 height 19
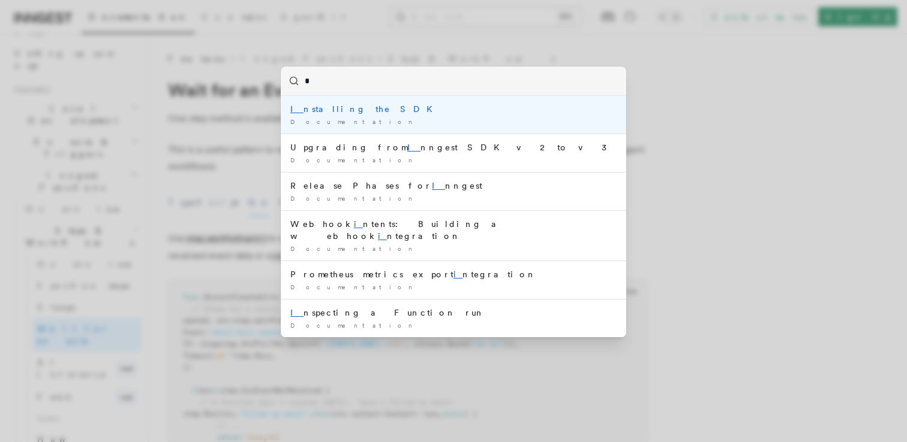
type input "**"
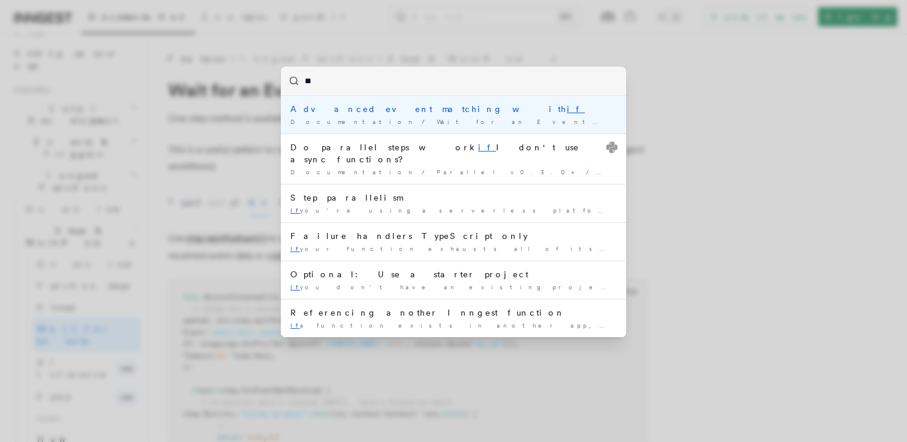
click at [438, 109] on div "Advanced event matching with if" at bounding box center [453, 109] width 326 height 12
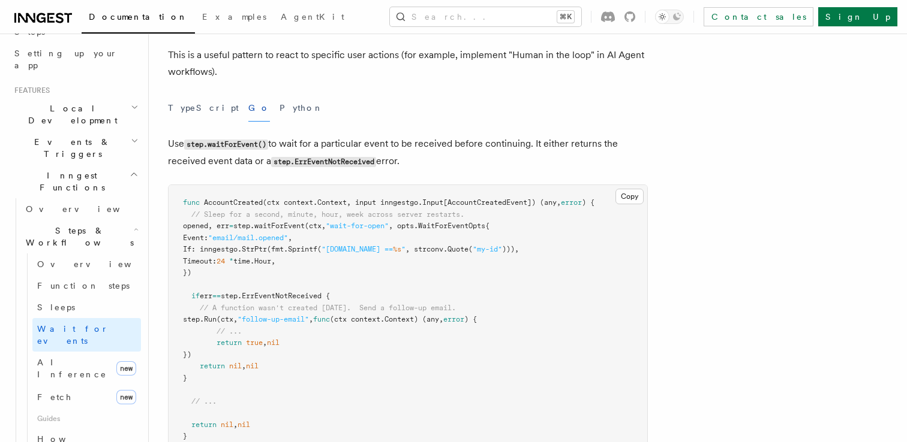
scroll to position [97, 0]
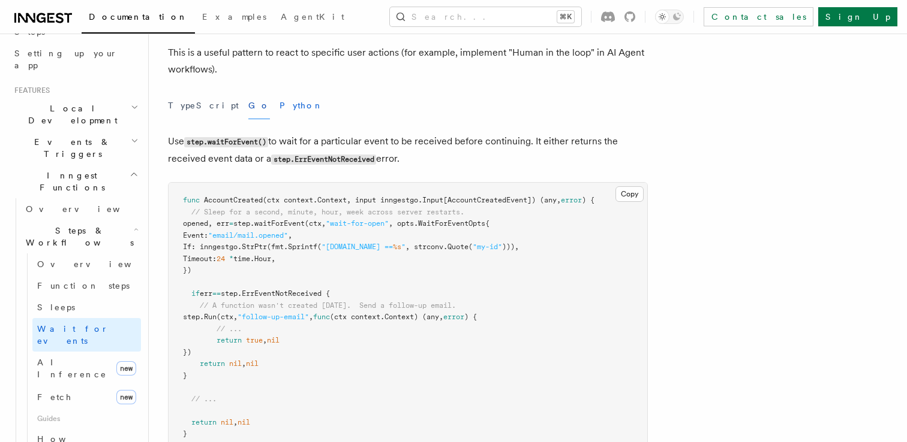
click at [279, 107] on button "Python" at bounding box center [301, 105] width 44 height 27
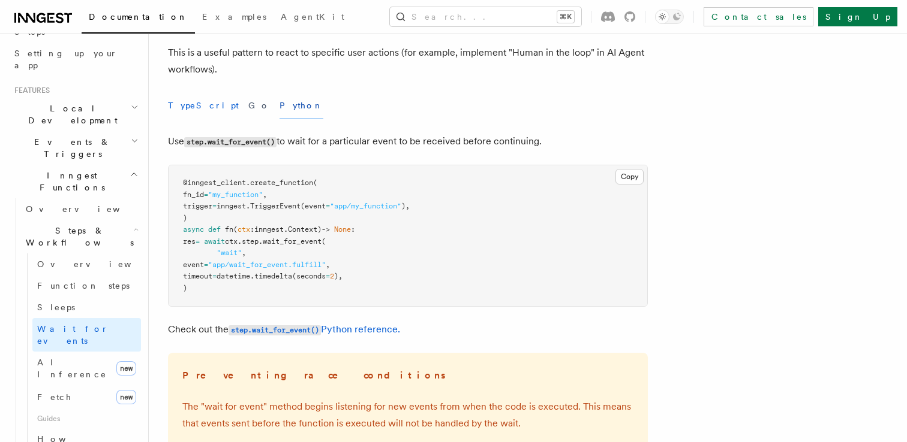
click at [187, 106] on button "TypeScript" at bounding box center [203, 105] width 71 height 27
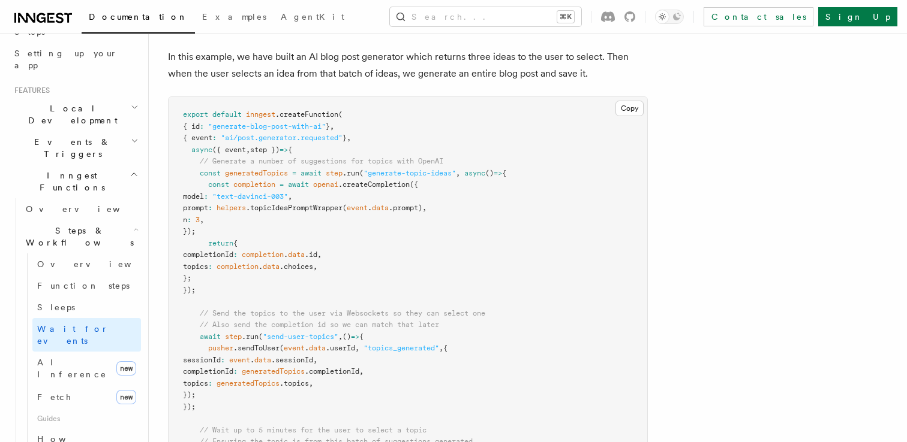
scroll to position [1182, 0]
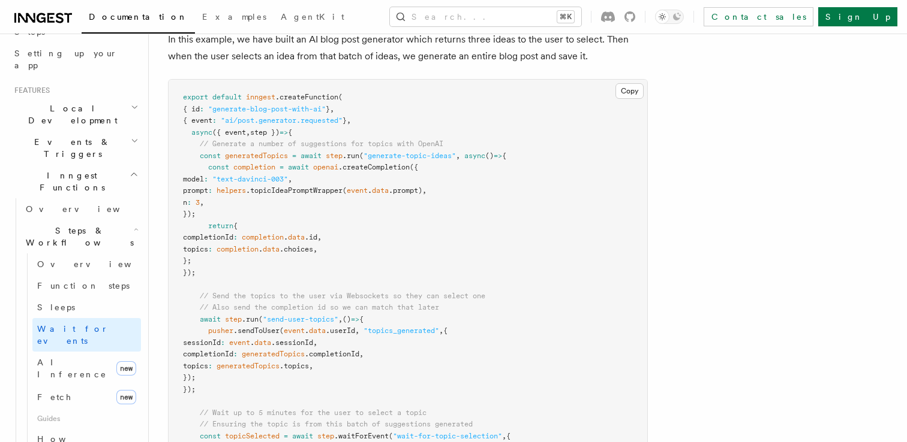
click at [254, 216] on pre "export default inngest .createFunction ( { id : "generate-blog-post-with-ai" } …" at bounding box center [407, 396] width 478 height 632
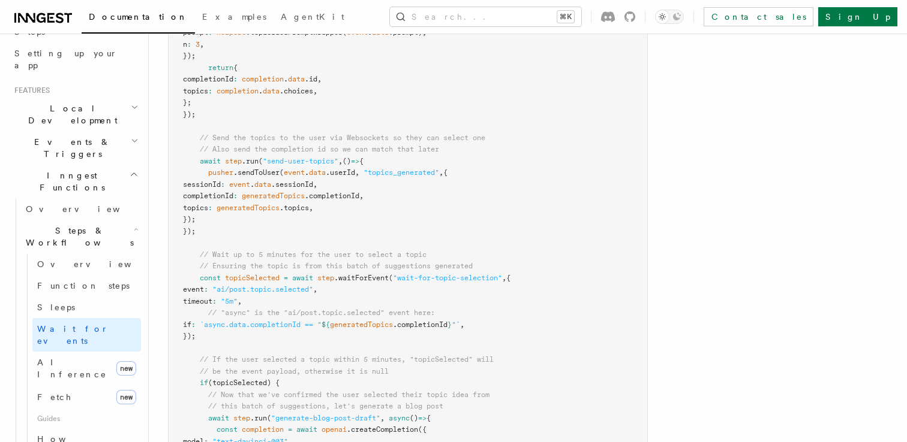
scroll to position [1339, 0]
click at [365, 281] on span ".waitForEvent" at bounding box center [361, 279] width 55 height 8
copy span "waitForEvent"
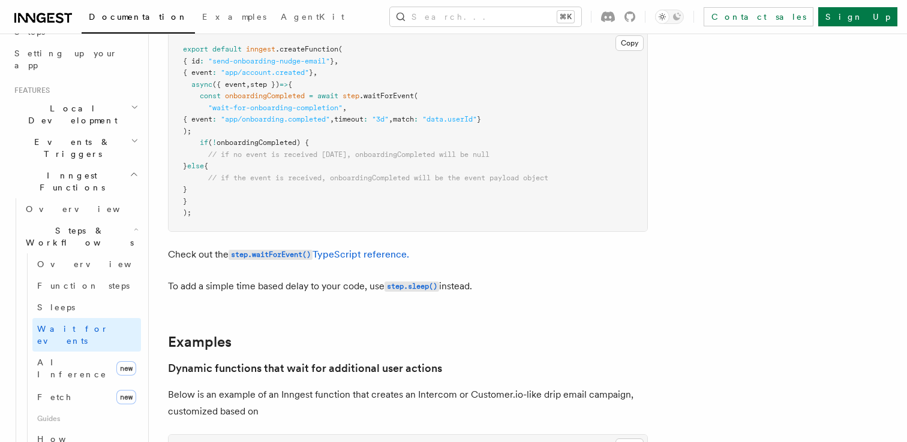
scroll to position [0, 0]
